Goal: Task Accomplishment & Management: Understand process/instructions

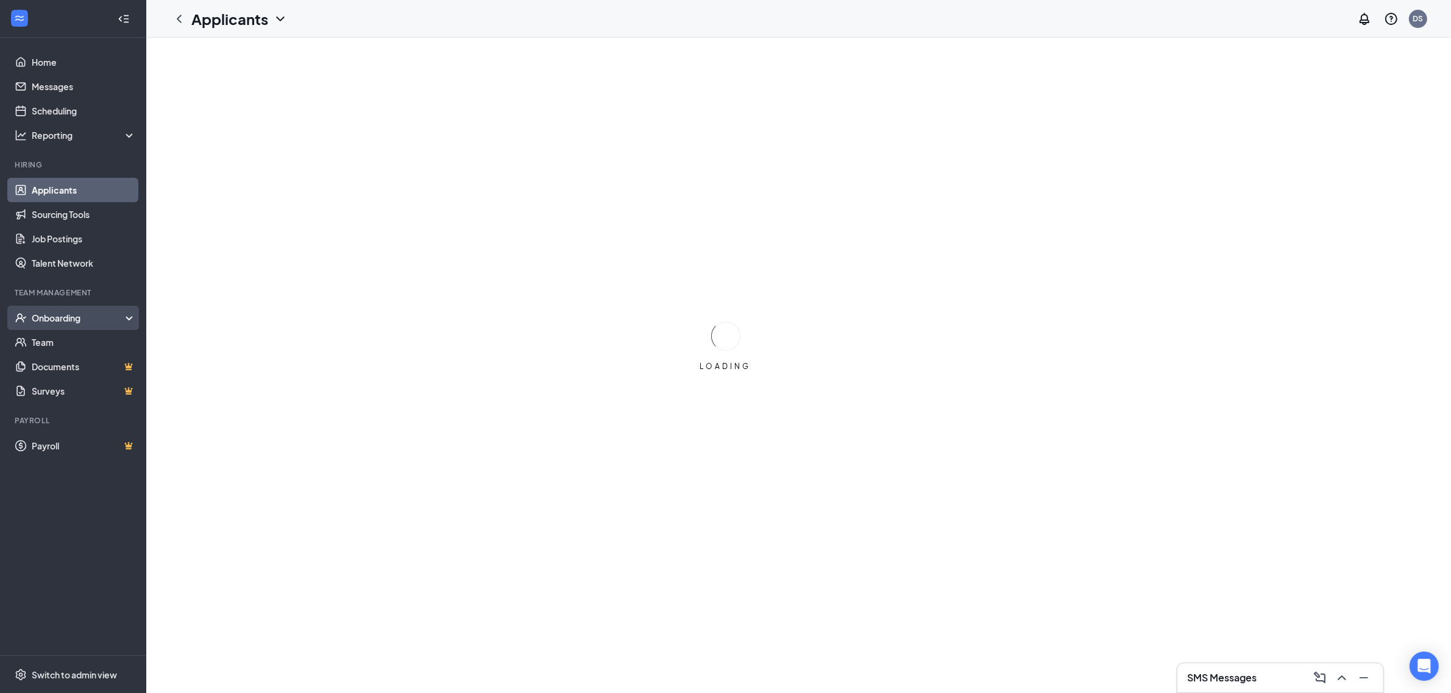
click at [122, 313] on div "Onboarding" at bounding box center [79, 318] width 94 height 12
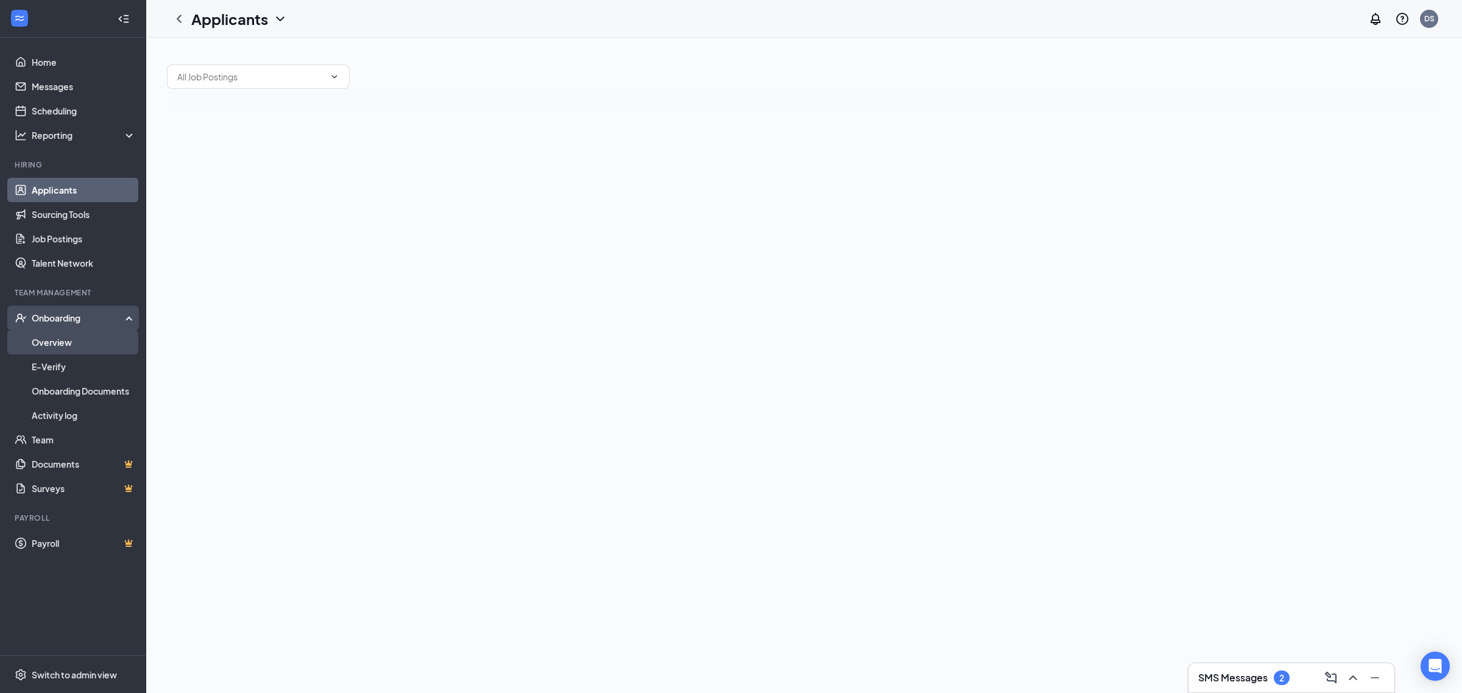
click at [105, 339] on link "Overview" at bounding box center [84, 342] width 104 height 24
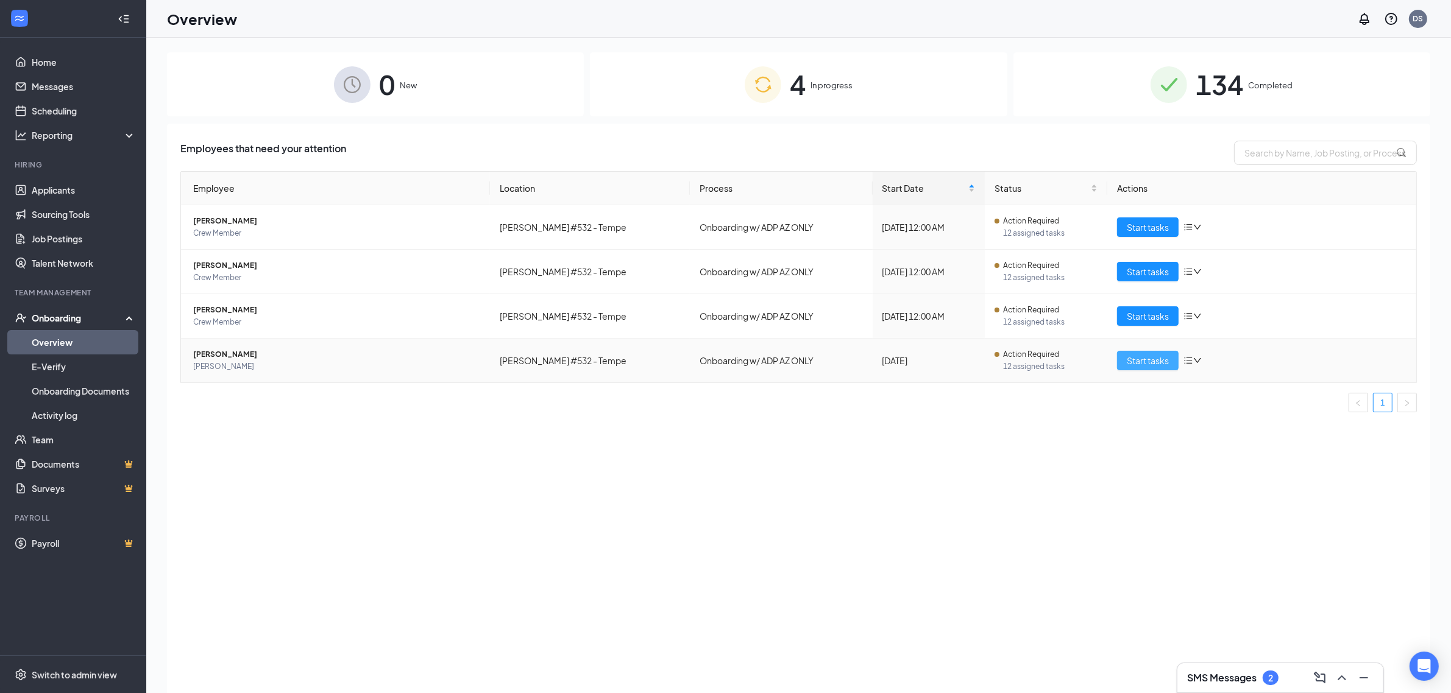
click at [1148, 367] on span "Start tasks" at bounding box center [1148, 360] width 42 height 13
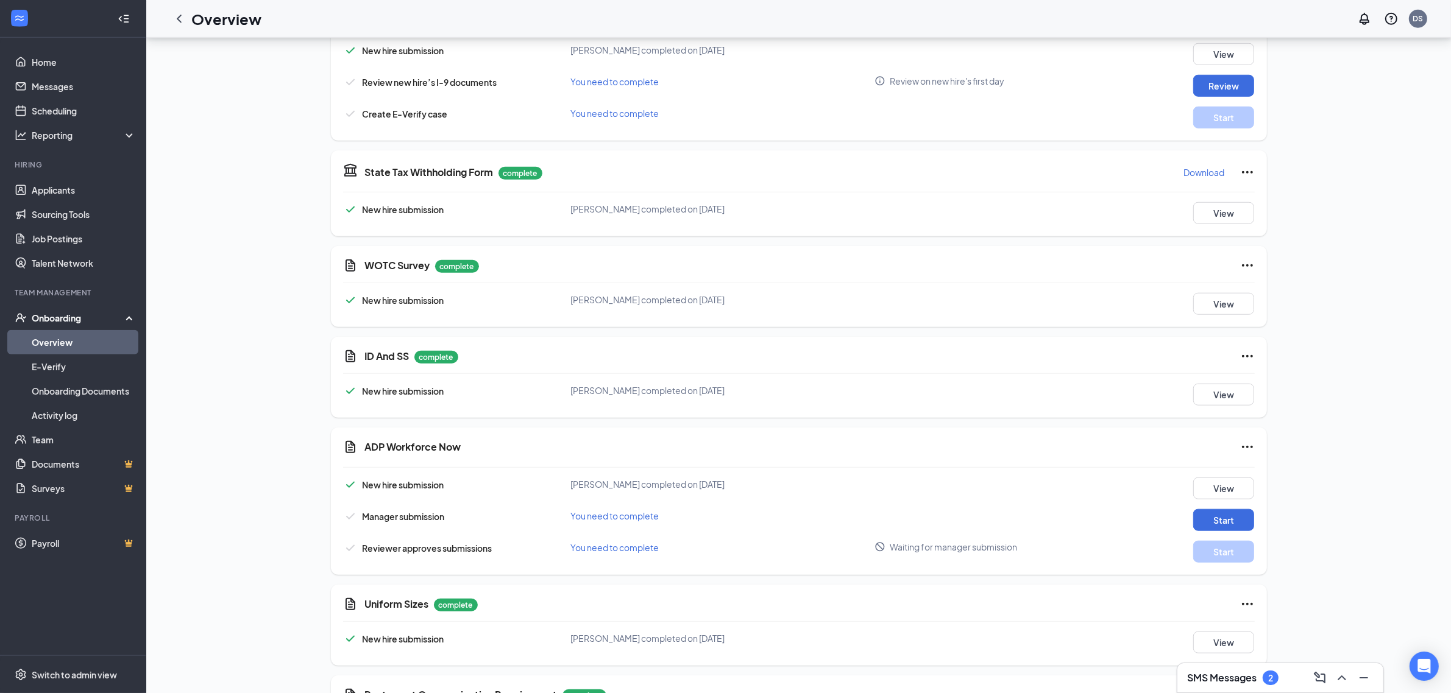
scroll to position [1472, 0]
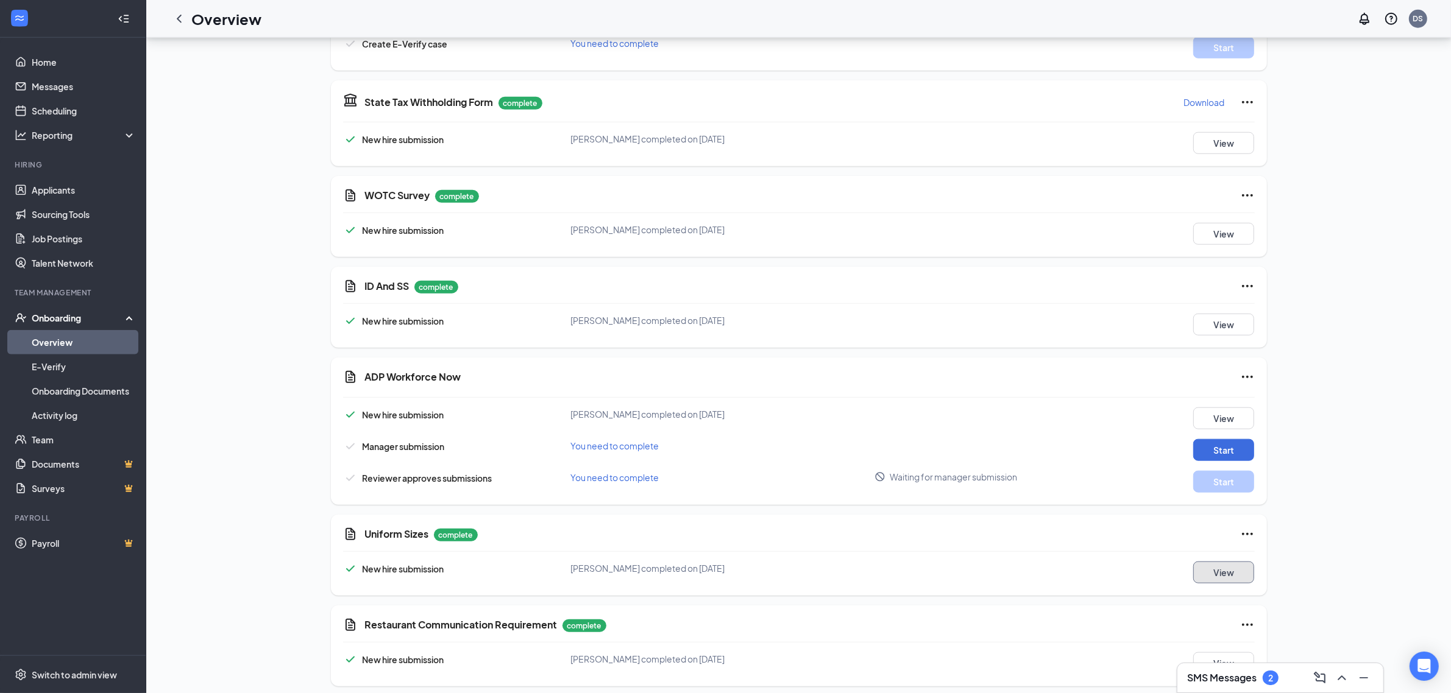
click at [1241, 570] on button "View" at bounding box center [1223, 573] width 61 height 22
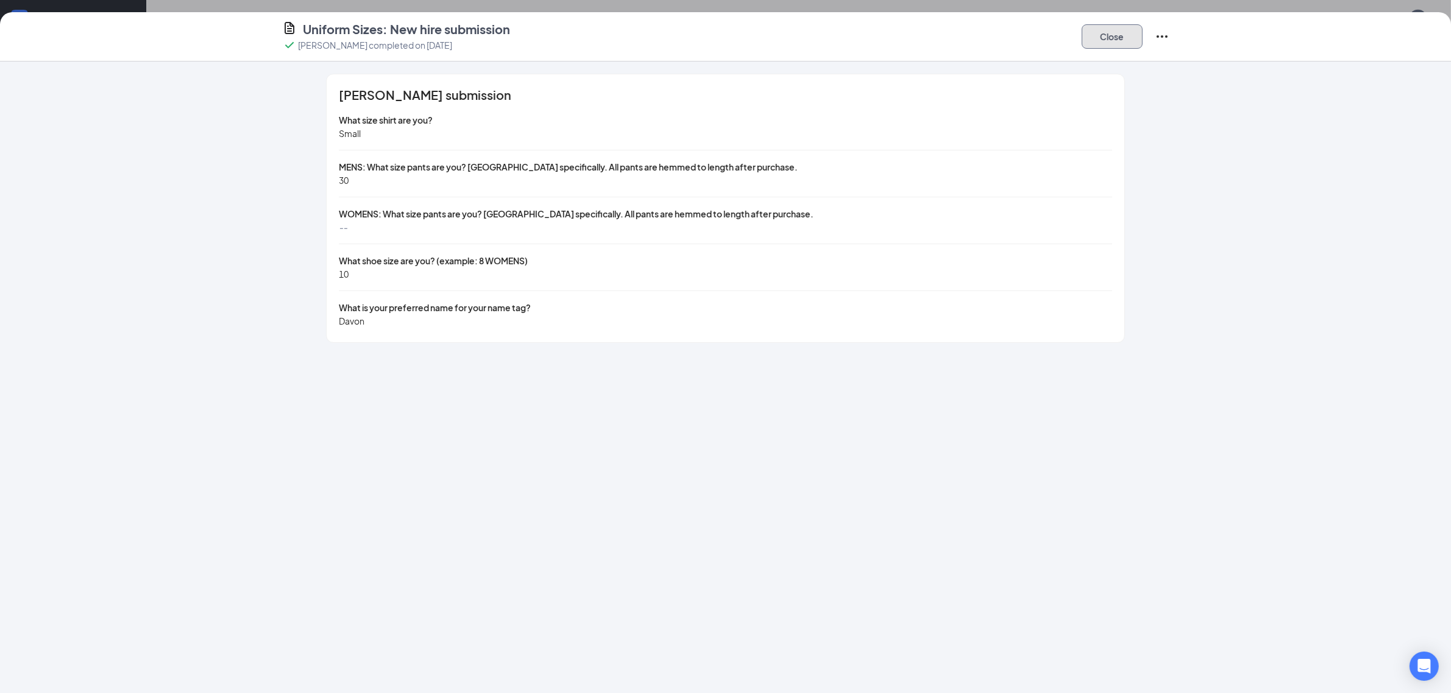
click at [1110, 34] on button "Close" at bounding box center [1111, 36] width 61 height 24
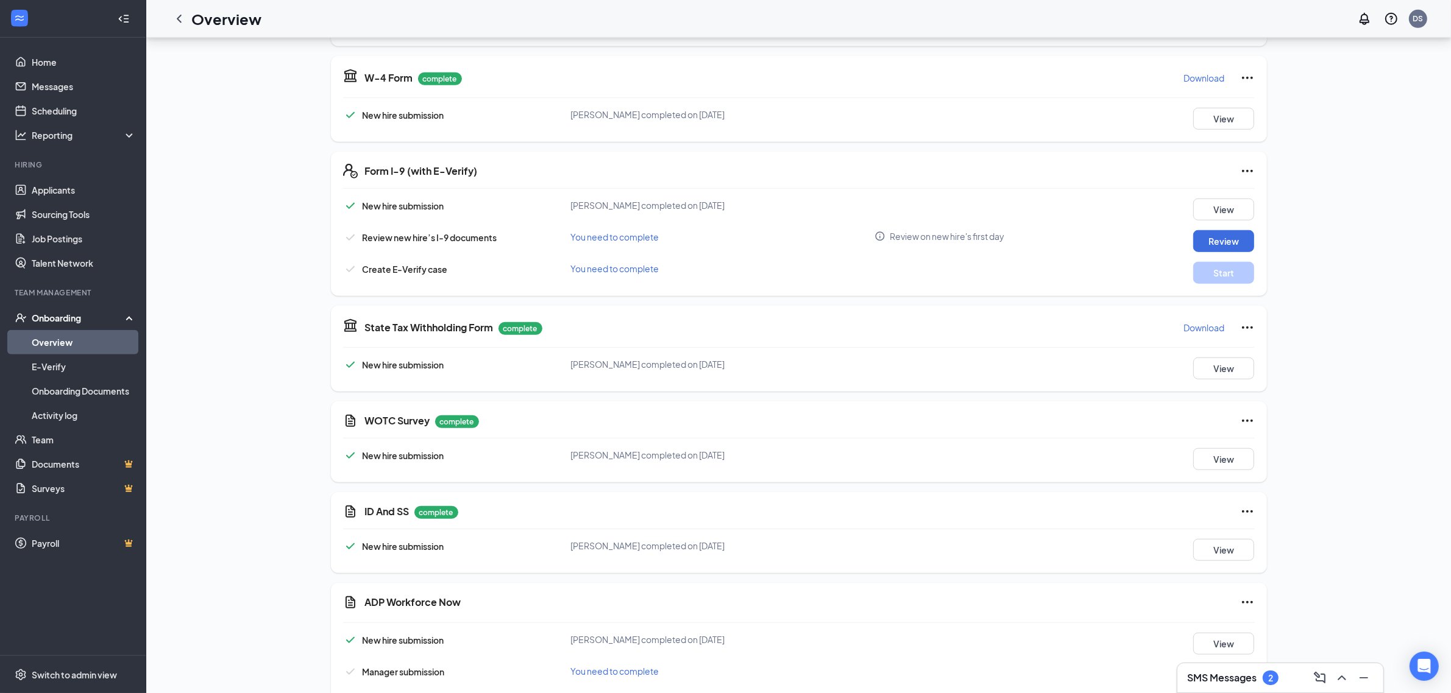
scroll to position [939, 0]
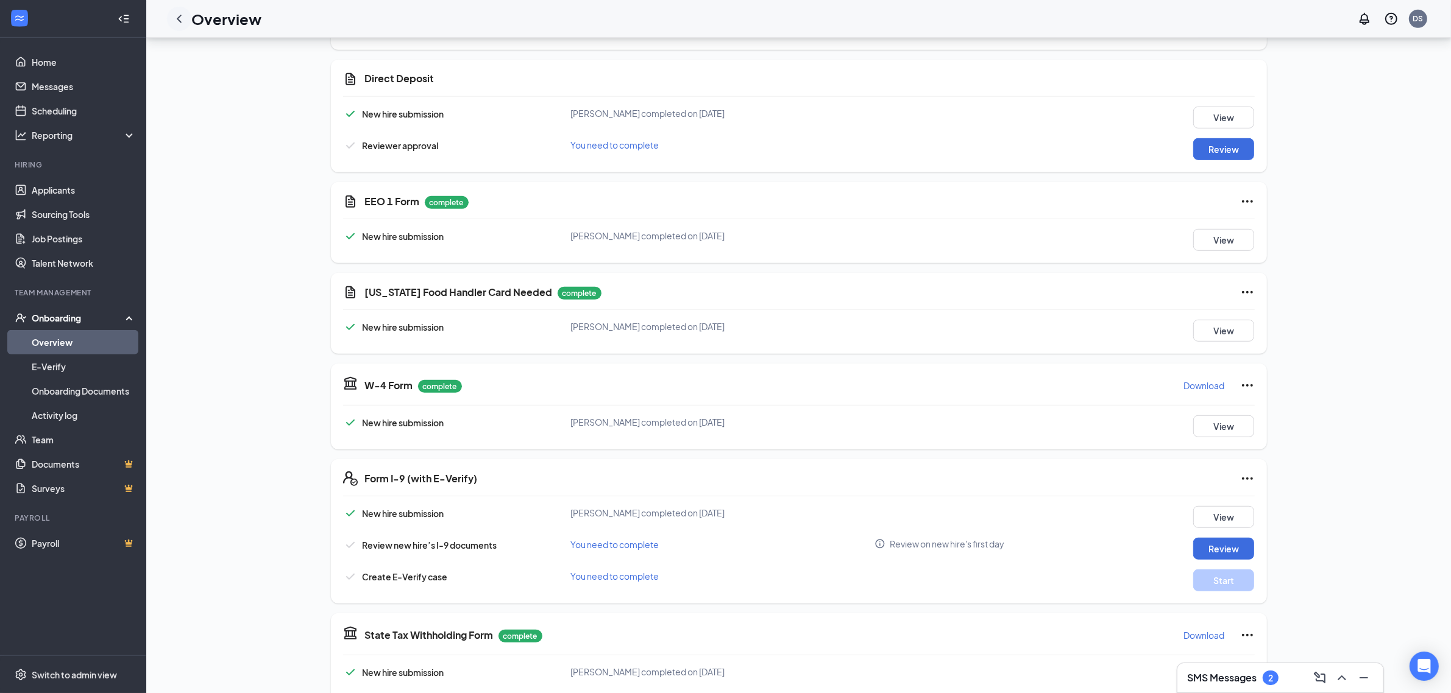
click at [185, 24] on icon "ChevronLeft" at bounding box center [179, 19] width 15 height 15
